Goal: Navigation & Orientation: Find specific page/section

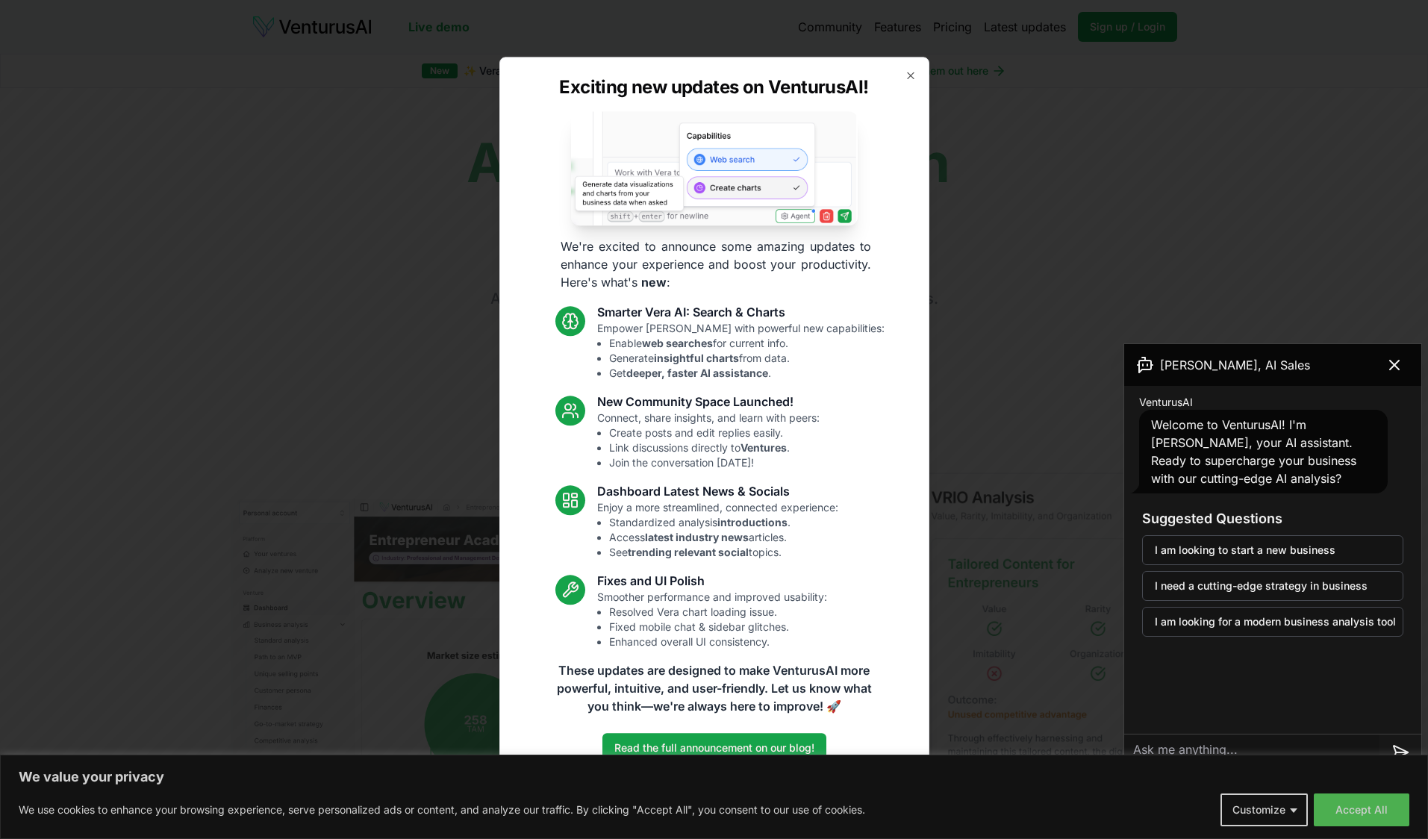
click at [714, 748] on link "Read the full announcement on our blog!" at bounding box center [714, 749] width 224 height 30
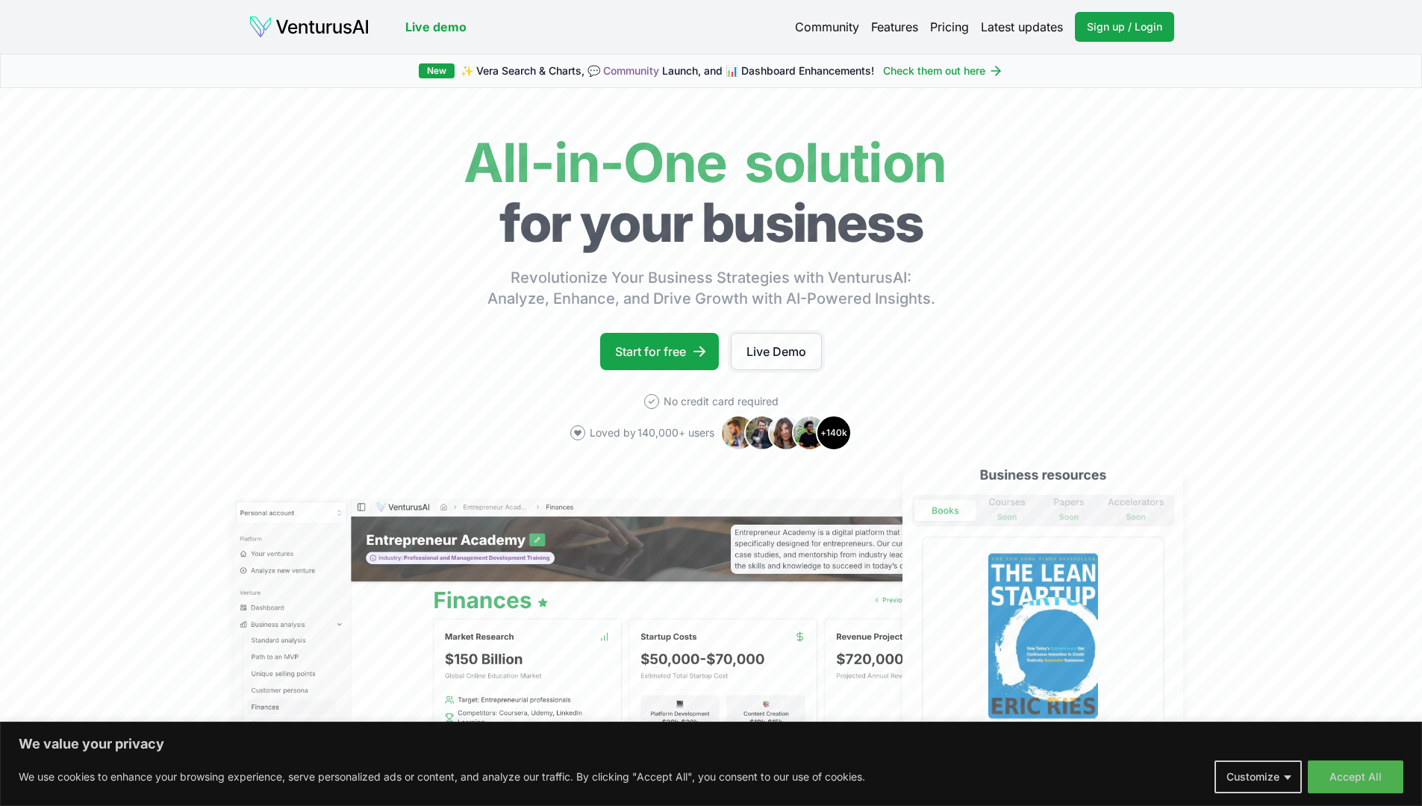
click at [777, 352] on link "Live Demo" at bounding box center [776, 351] width 91 height 37
